Goal: Communication & Community: Participate in discussion

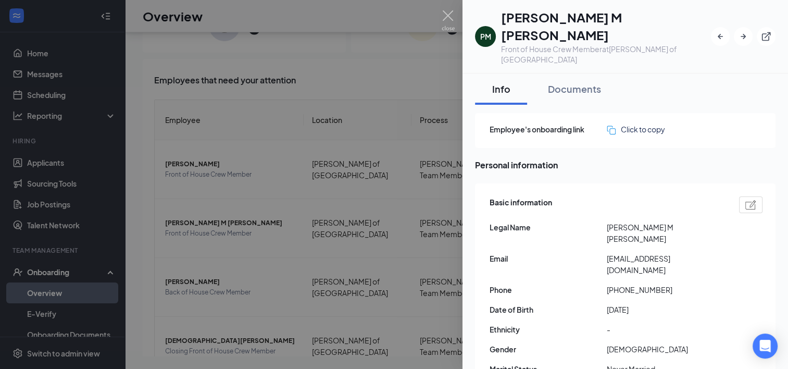
scroll to position [172, 0]
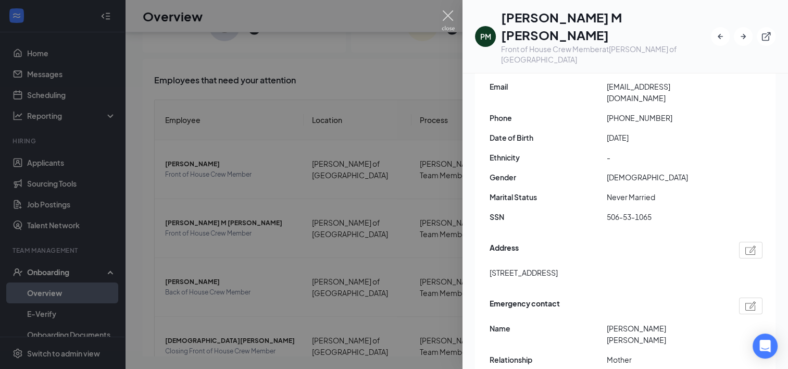
click at [452, 19] on img at bounding box center [448, 20] width 13 height 20
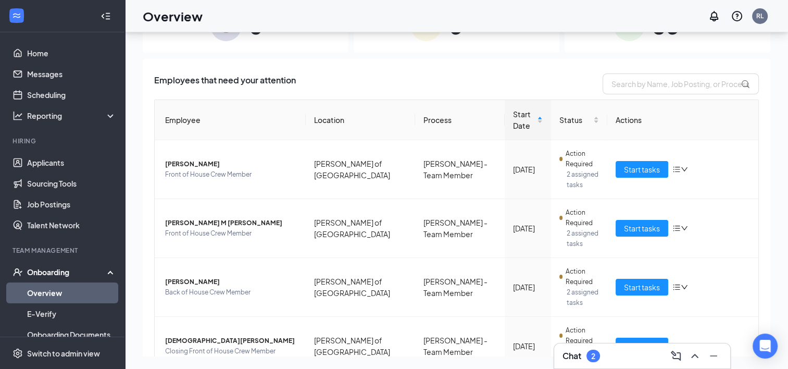
click at [603, 360] on div "Chat 2" at bounding box center [642, 355] width 159 height 17
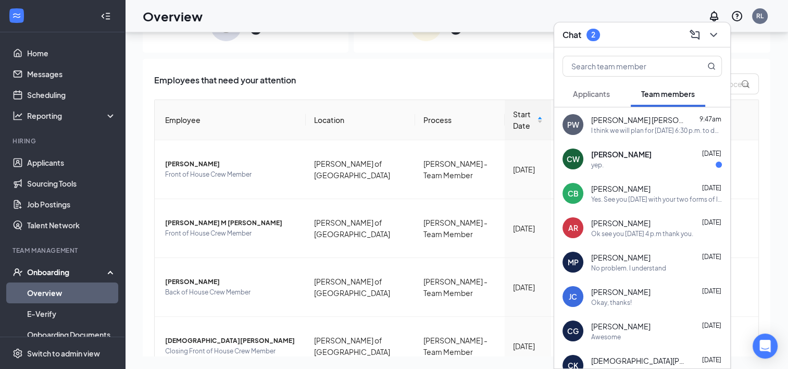
click at [639, 169] on div "yep." at bounding box center [656, 164] width 131 height 9
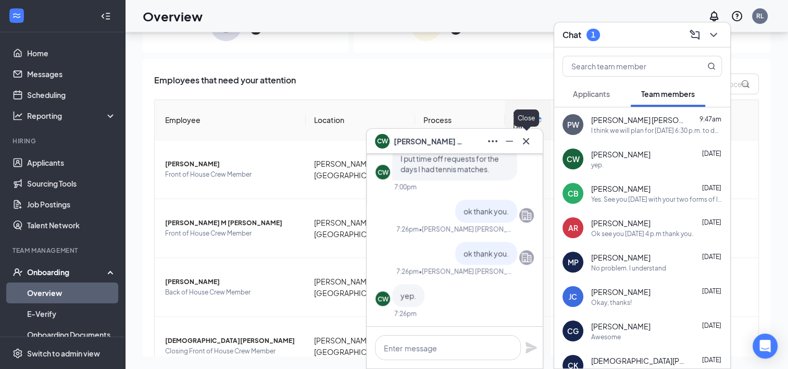
click at [525, 139] on icon "Cross" at bounding box center [526, 141] width 13 height 13
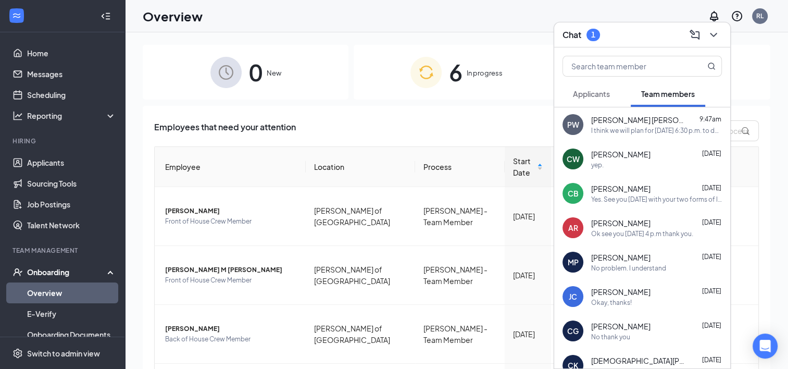
click at [438, 114] on div "Employees that need your attention Employee Location Process Start Date Status …" at bounding box center [457, 295] width 628 height 379
click at [676, 129] on div "I think we will plan for [DATE] 6:30 p.m. to do it. Please bring two forms of I…" at bounding box center [656, 130] width 131 height 9
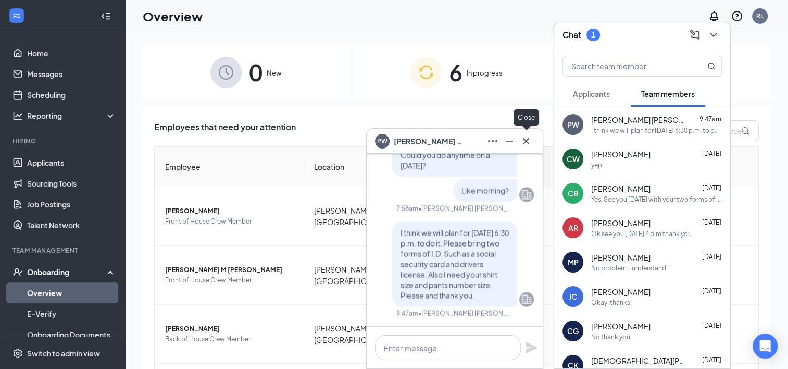
click at [532, 140] on button at bounding box center [526, 141] width 17 height 17
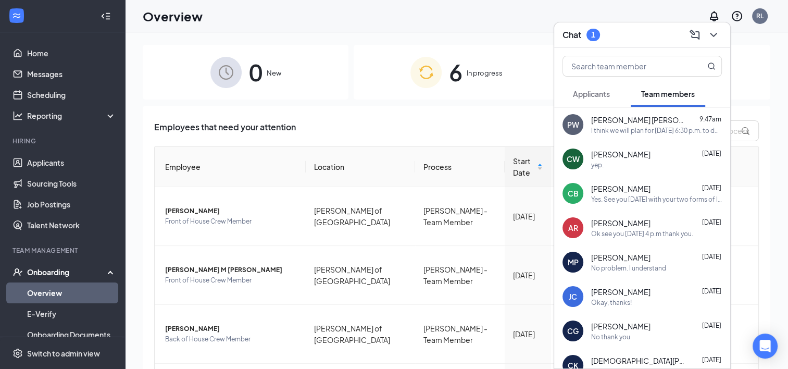
click at [680, 131] on div "I think we will plan for [DATE] 6:30 p.m. to do it. Please bring two forms of I…" at bounding box center [656, 130] width 131 height 9
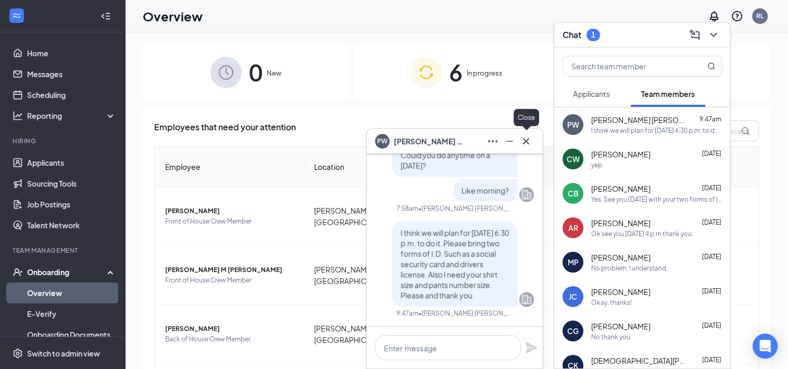
click at [529, 140] on icon "Cross" at bounding box center [526, 141] width 13 height 13
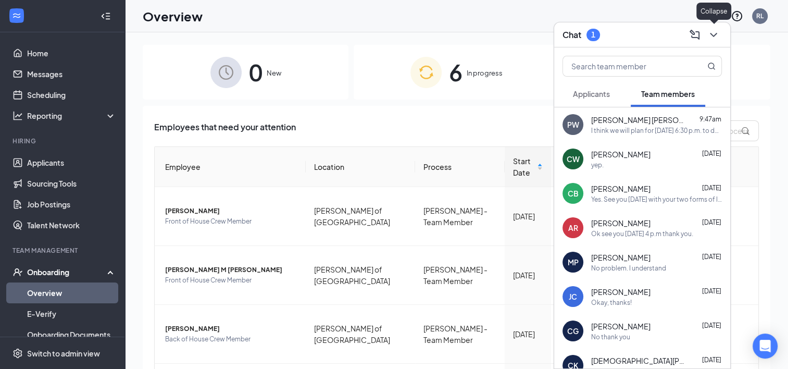
click at [713, 32] on icon "ChevronDown" at bounding box center [713, 35] width 13 height 13
